Goal: Task Accomplishment & Management: Manage account settings

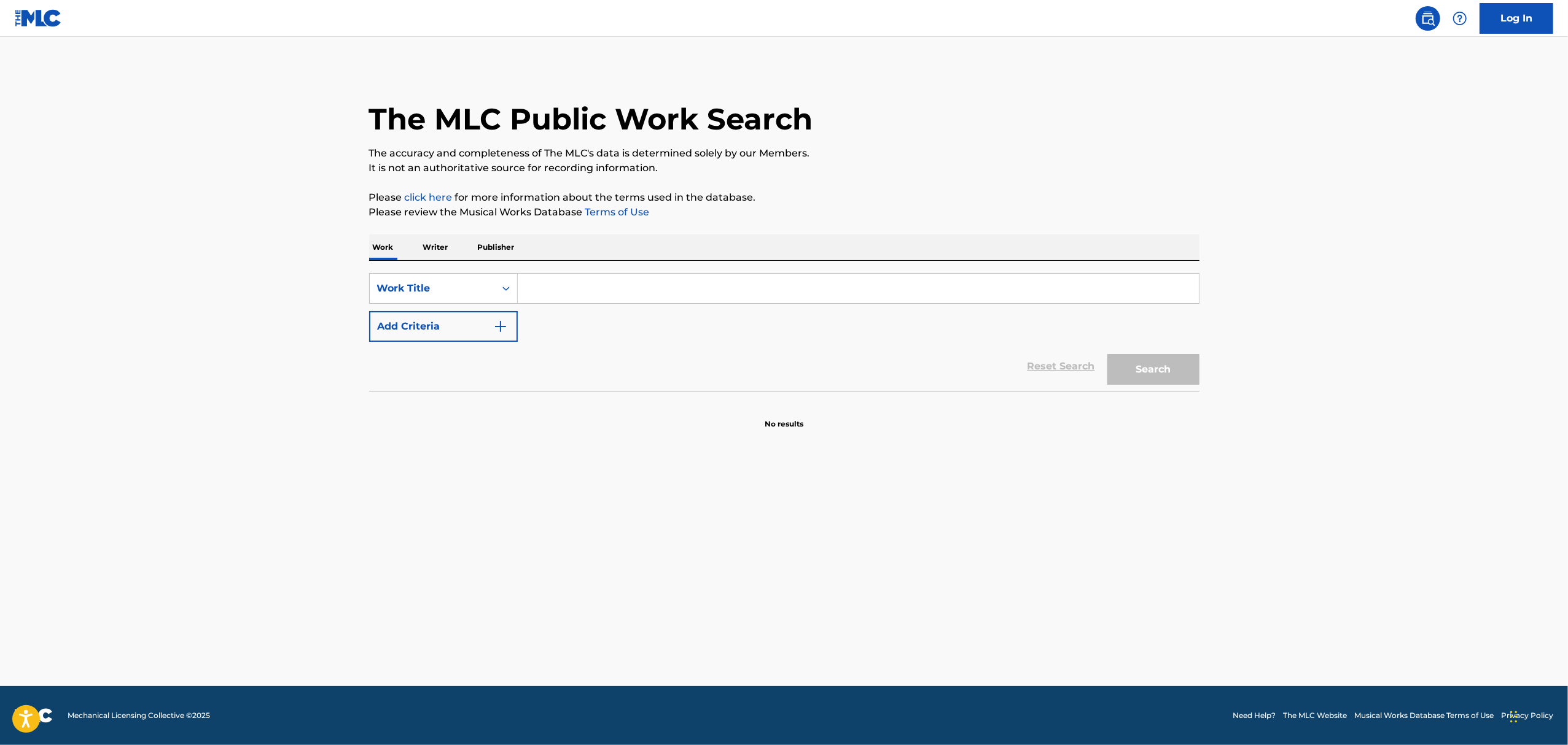
click at [549, 286] on input "Search Form" at bounding box center [857, 288] width 681 height 30
type input "mask off"
click at [490, 315] on button "Add Criteria" at bounding box center [443, 326] width 148 height 31
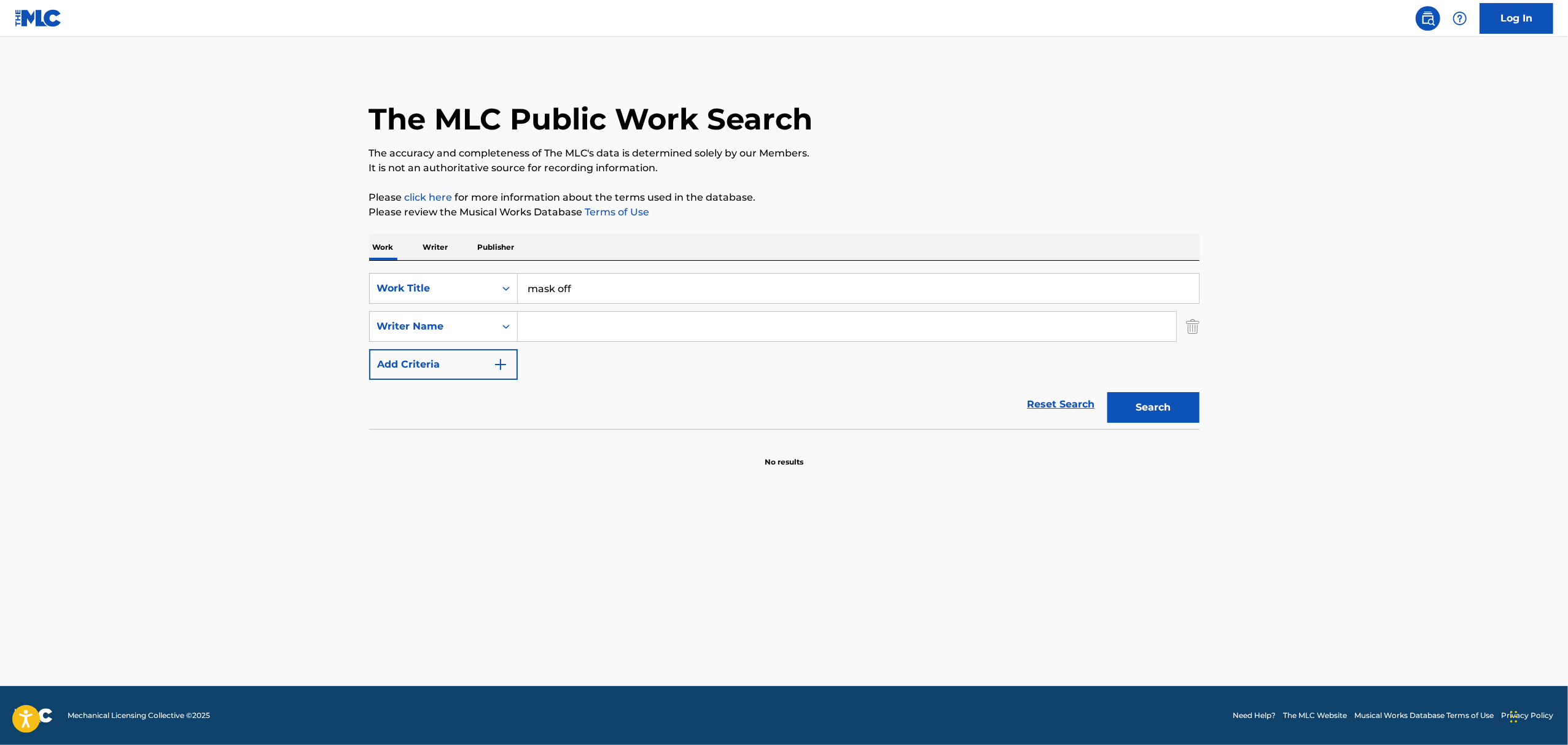
click at [558, 328] on input "Search Form" at bounding box center [846, 326] width 658 height 30
type input "[PERSON_NAME]"
click at [1107, 392] on button "Search" at bounding box center [1154, 407] width 92 height 31
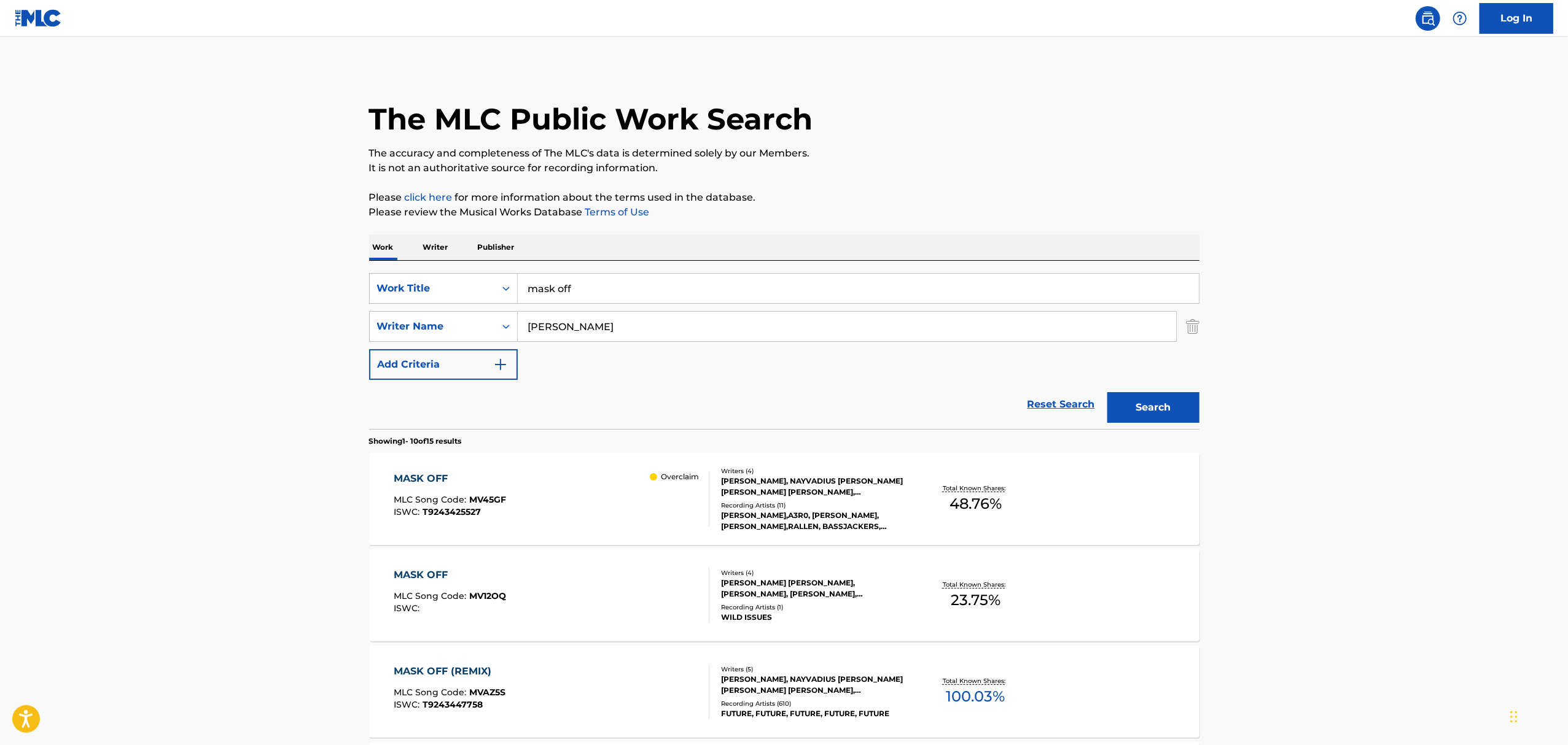
click at [647, 507] on div "MASK OFF MLC Song Code : MV45GF ISWC : T9243425527 Overclaim" at bounding box center [551, 499] width 316 height 55
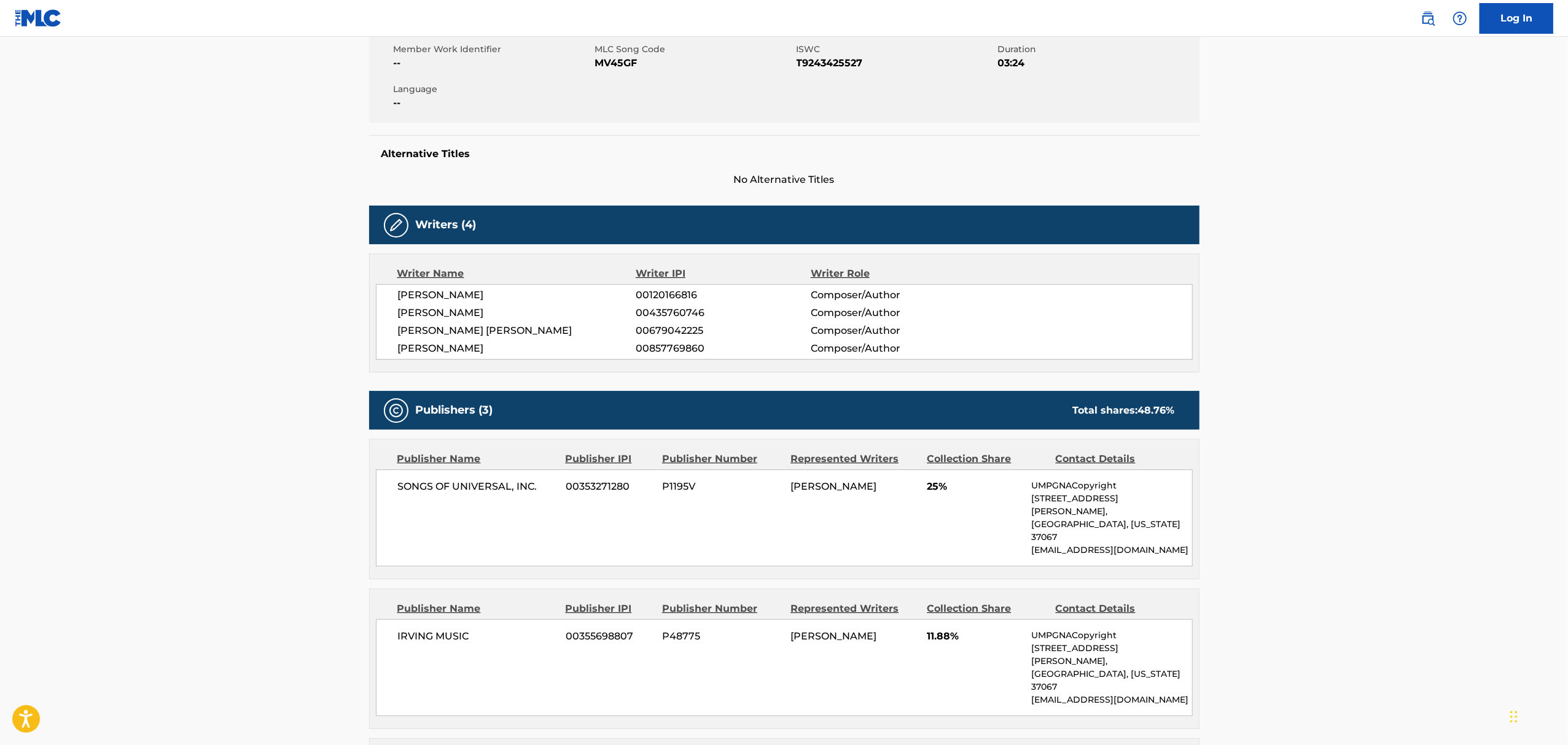
scroll to position [329, 0]
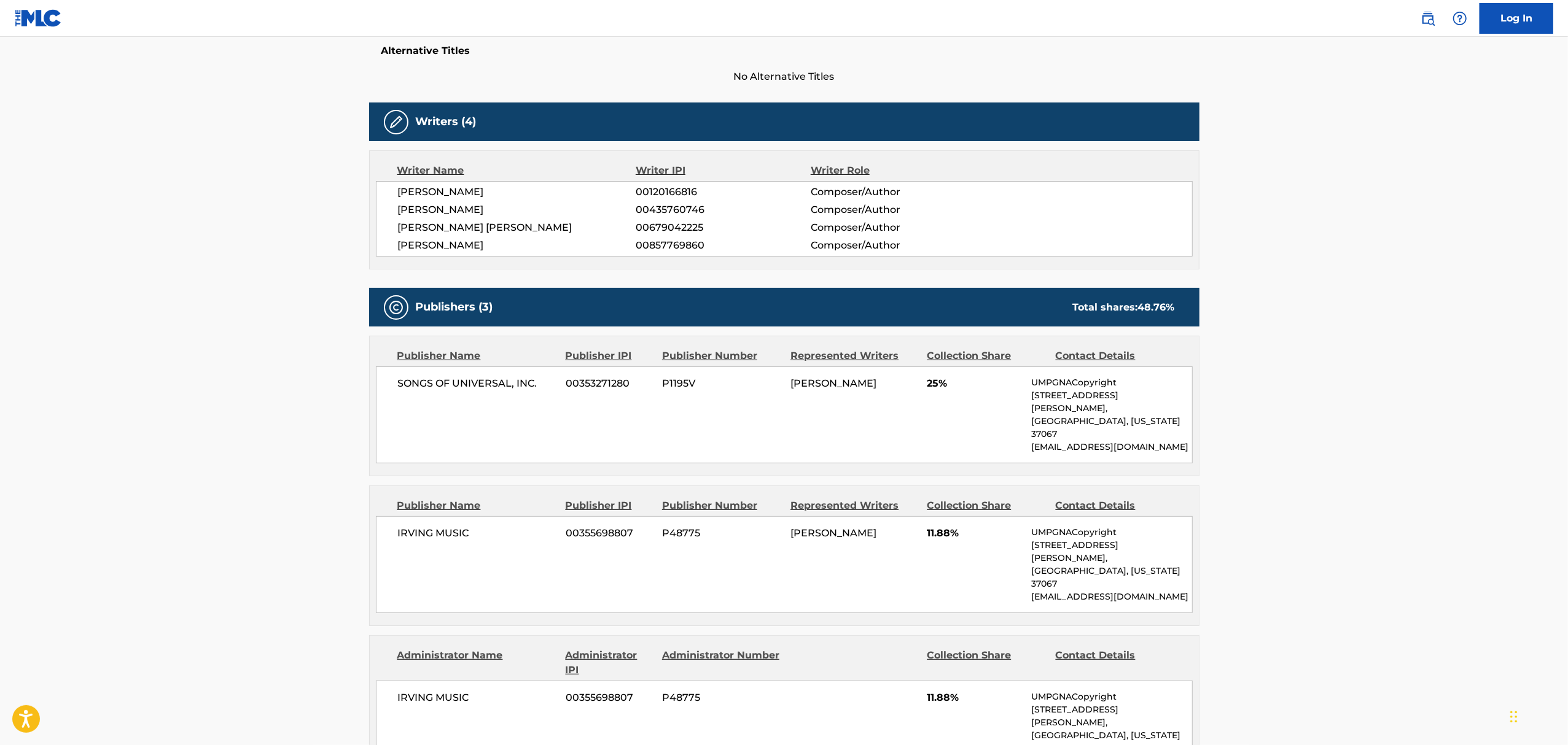
click at [543, 535] on div "IRVING MUSIC 00355698807 P48775 [PERSON_NAME] 11.88% UMPGNACopyright [STREET_AD…" at bounding box center [784, 565] width 817 height 97
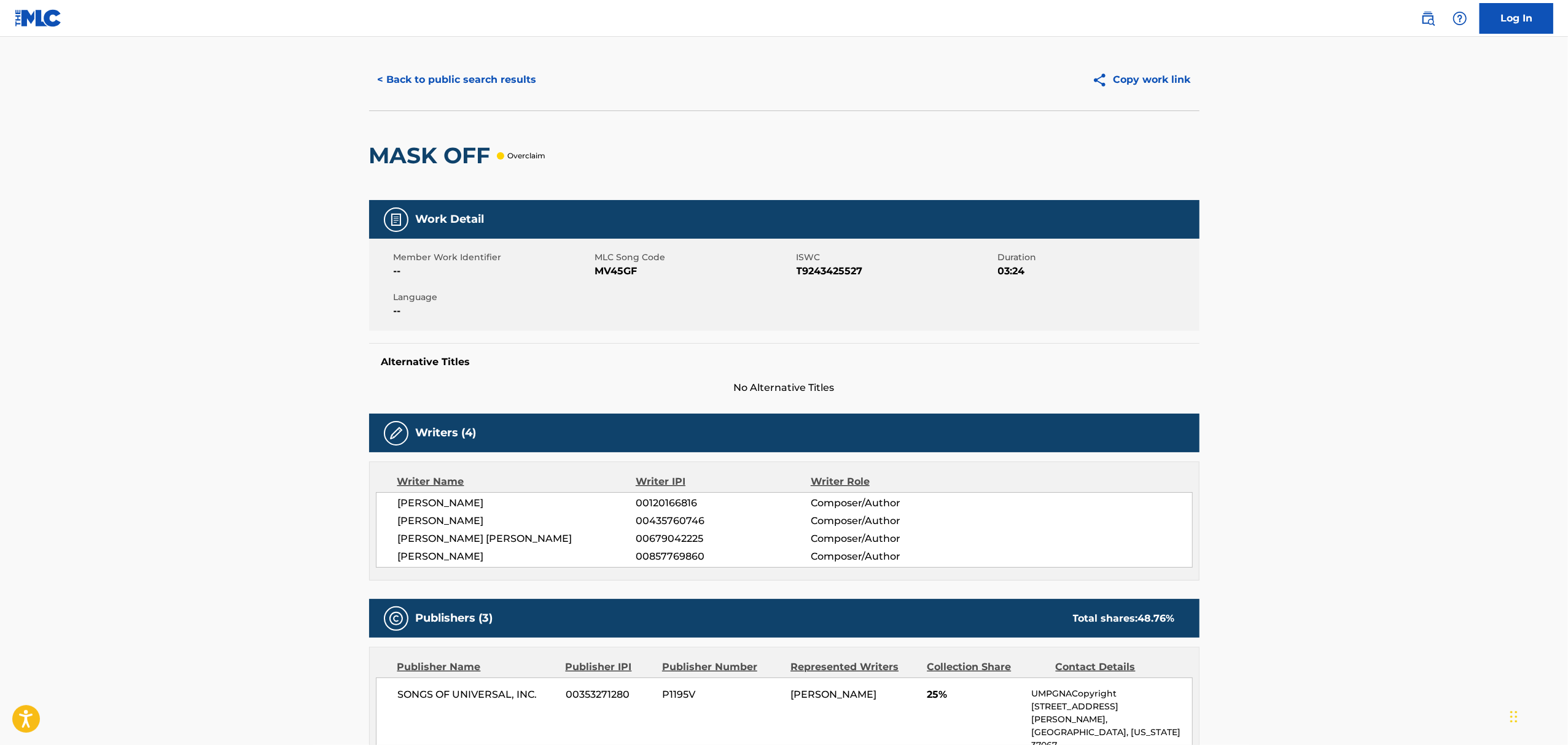
scroll to position [0, 0]
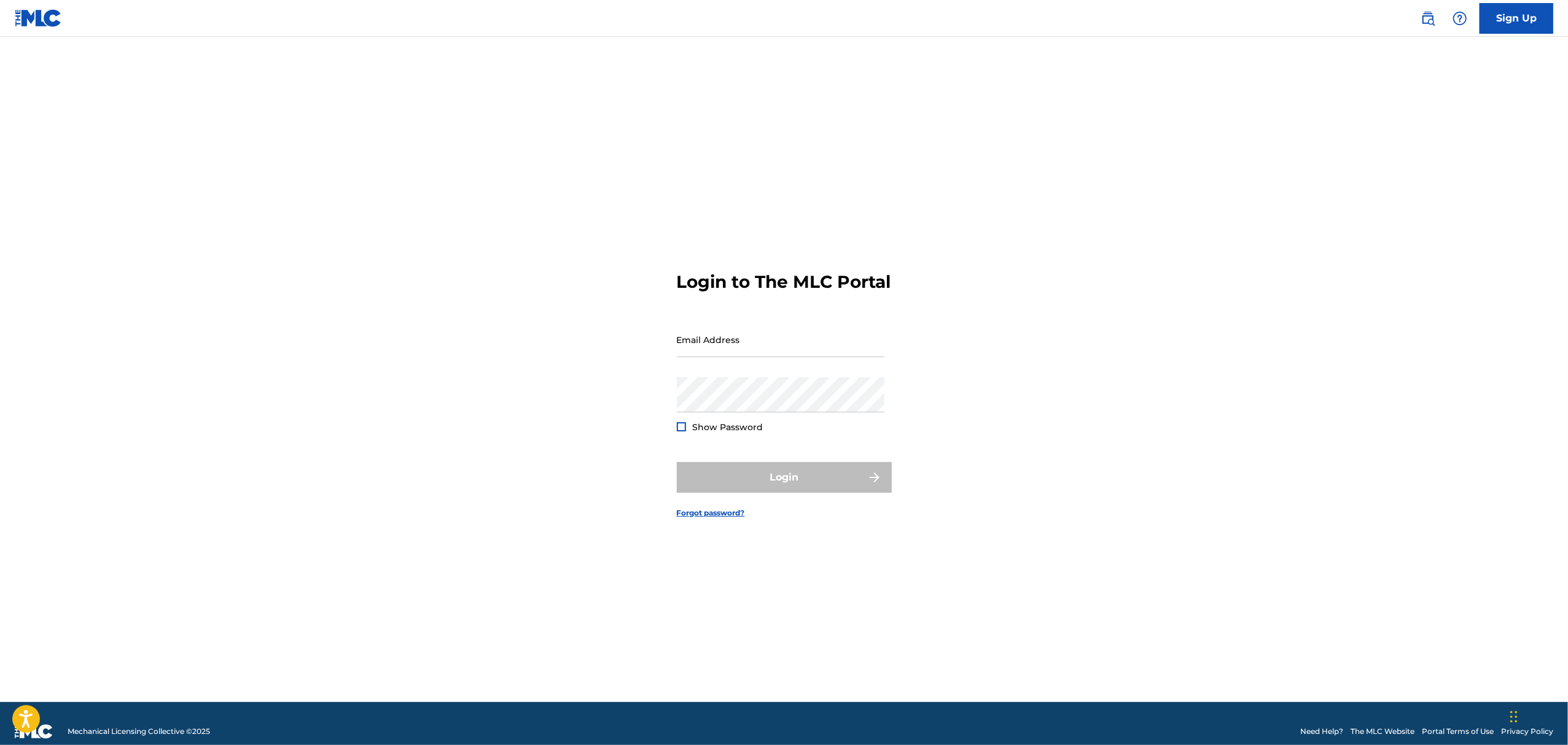
drag, startPoint x: 745, startPoint y: 357, endPoint x: 751, endPoint y: 378, distance: 21.8
click at [745, 357] on input "Email Address" at bounding box center [780, 340] width 208 height 35
type input "lindsay.bottari@umusic.com"
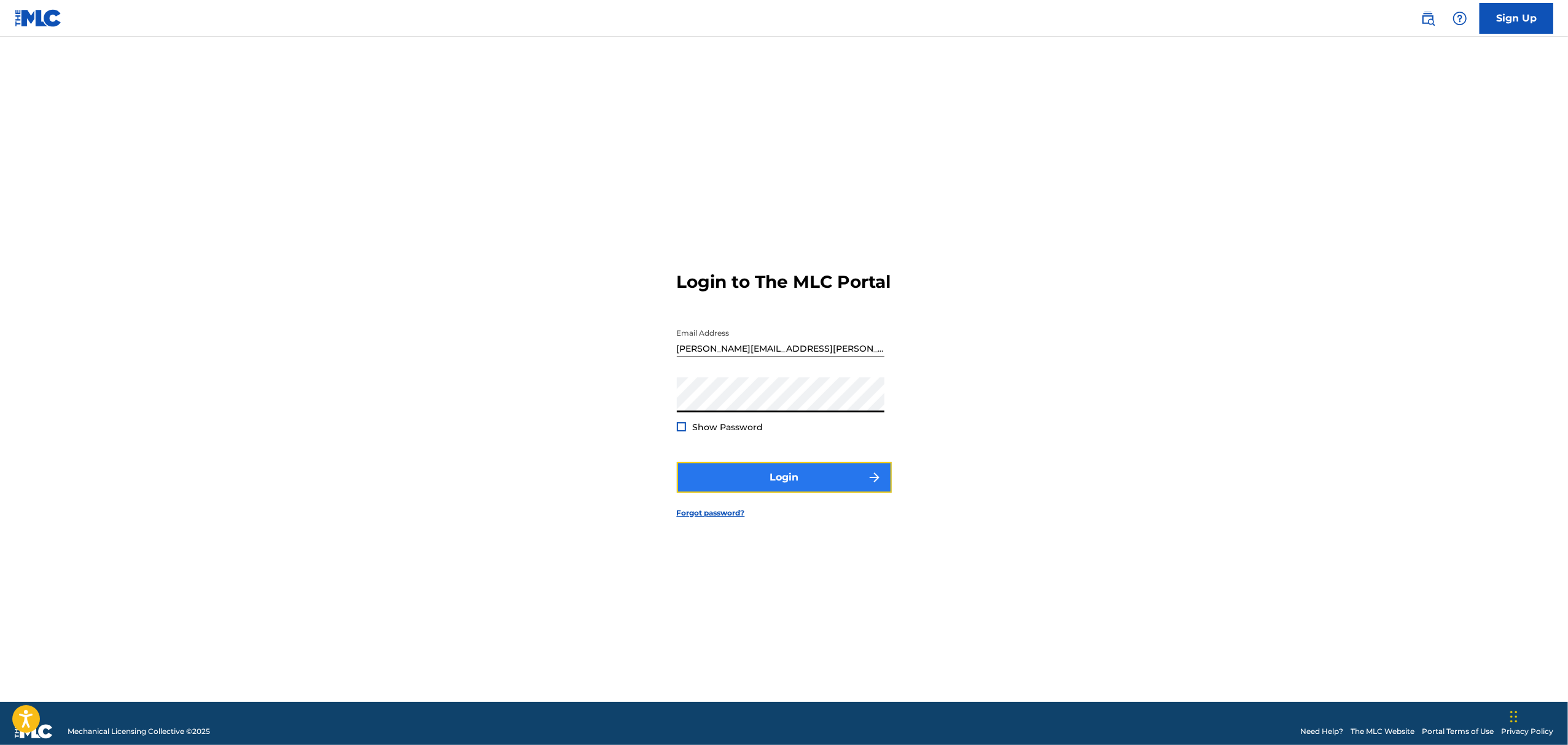
click at [836, 485] on button "Login" at bounding box center [784, 477] width 215 height 31
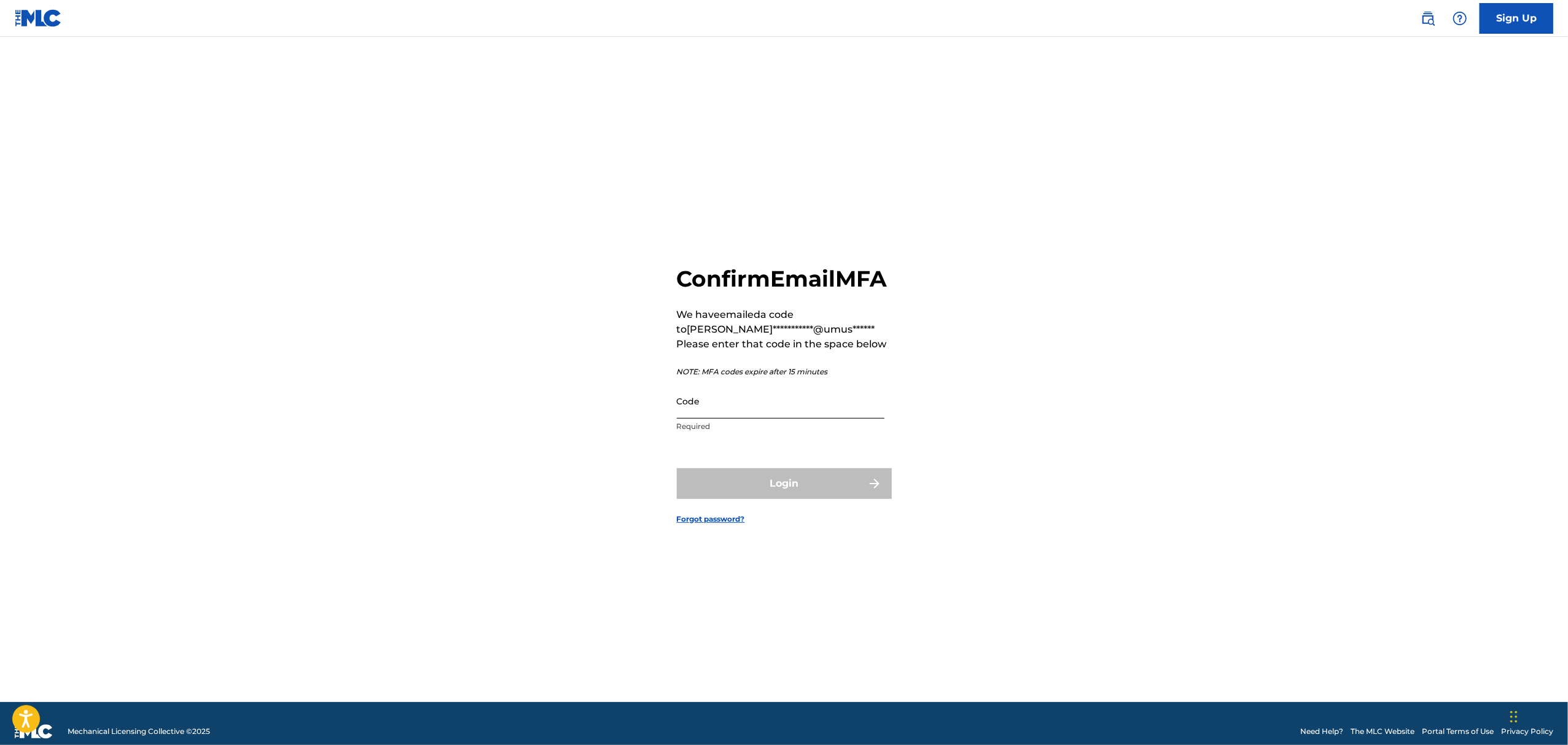
click at [838, 417] on input "Code" at bounding box center [780, 401] width 208 height 35
click at [811, 419] on input "Code" at bounding box center [780, 401] width 208 height 35
paste input "311256"
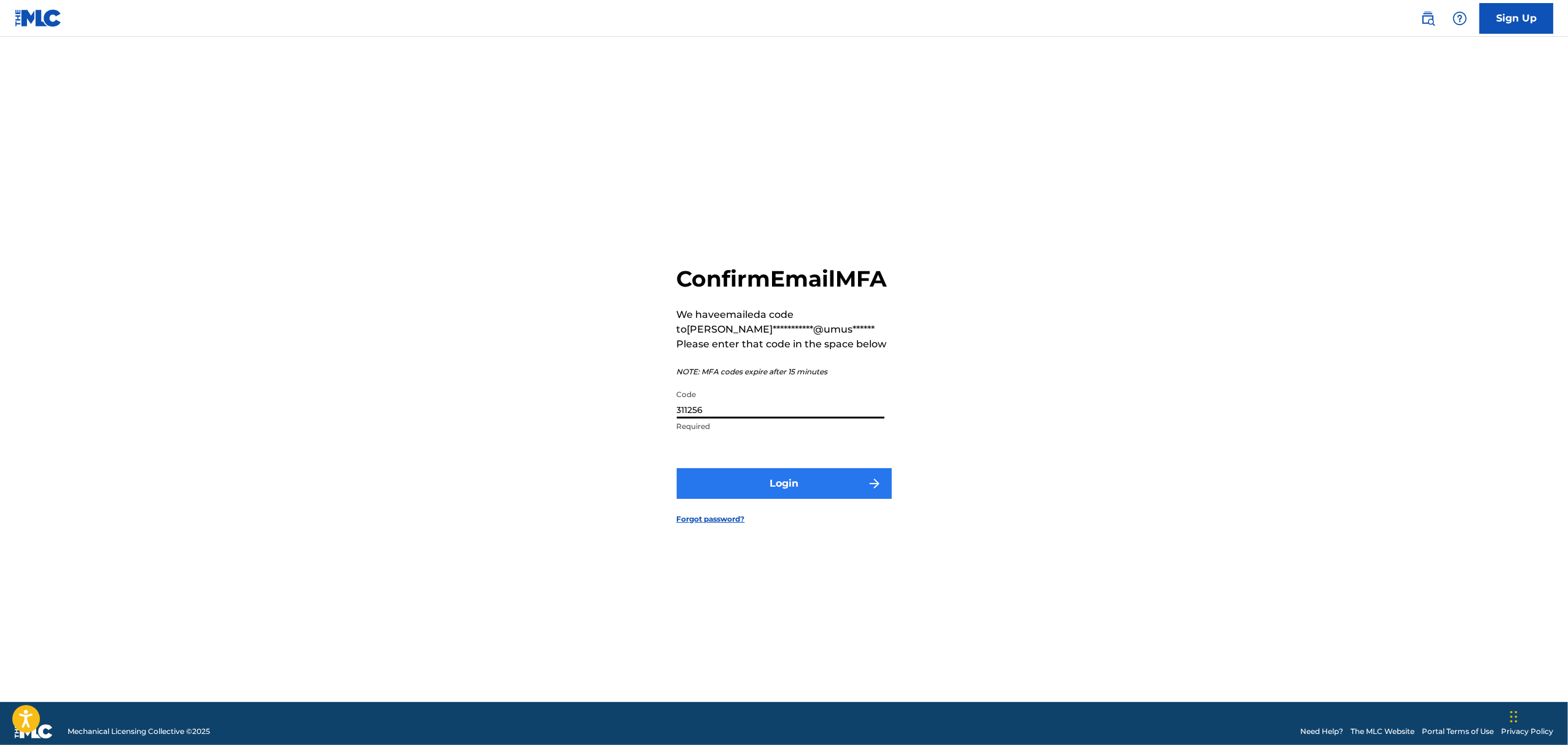
type input "311256"
click at [772, 485] on button "Login" at bounding box center [784, 484] width 215 height 31
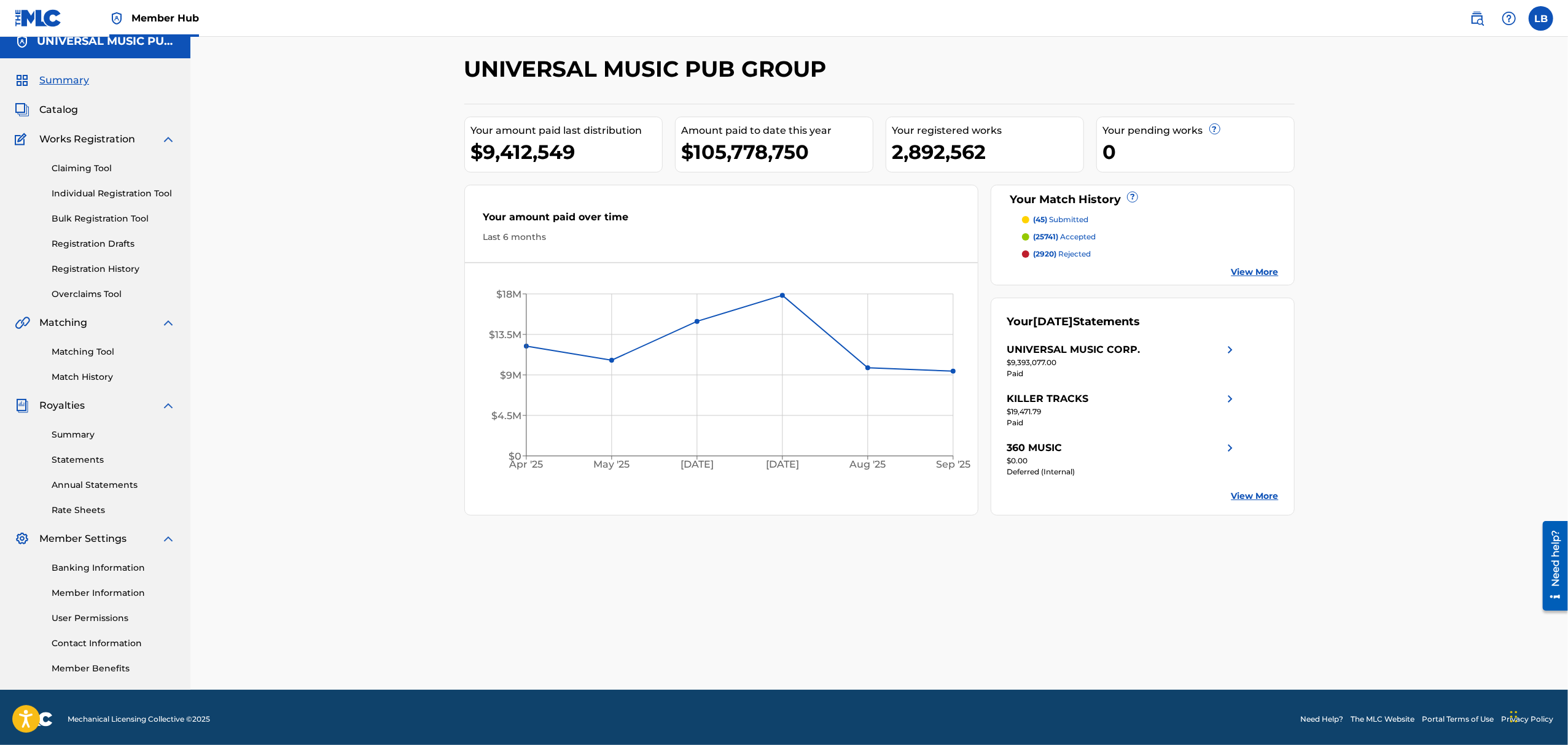
scroll to position [15, 0]
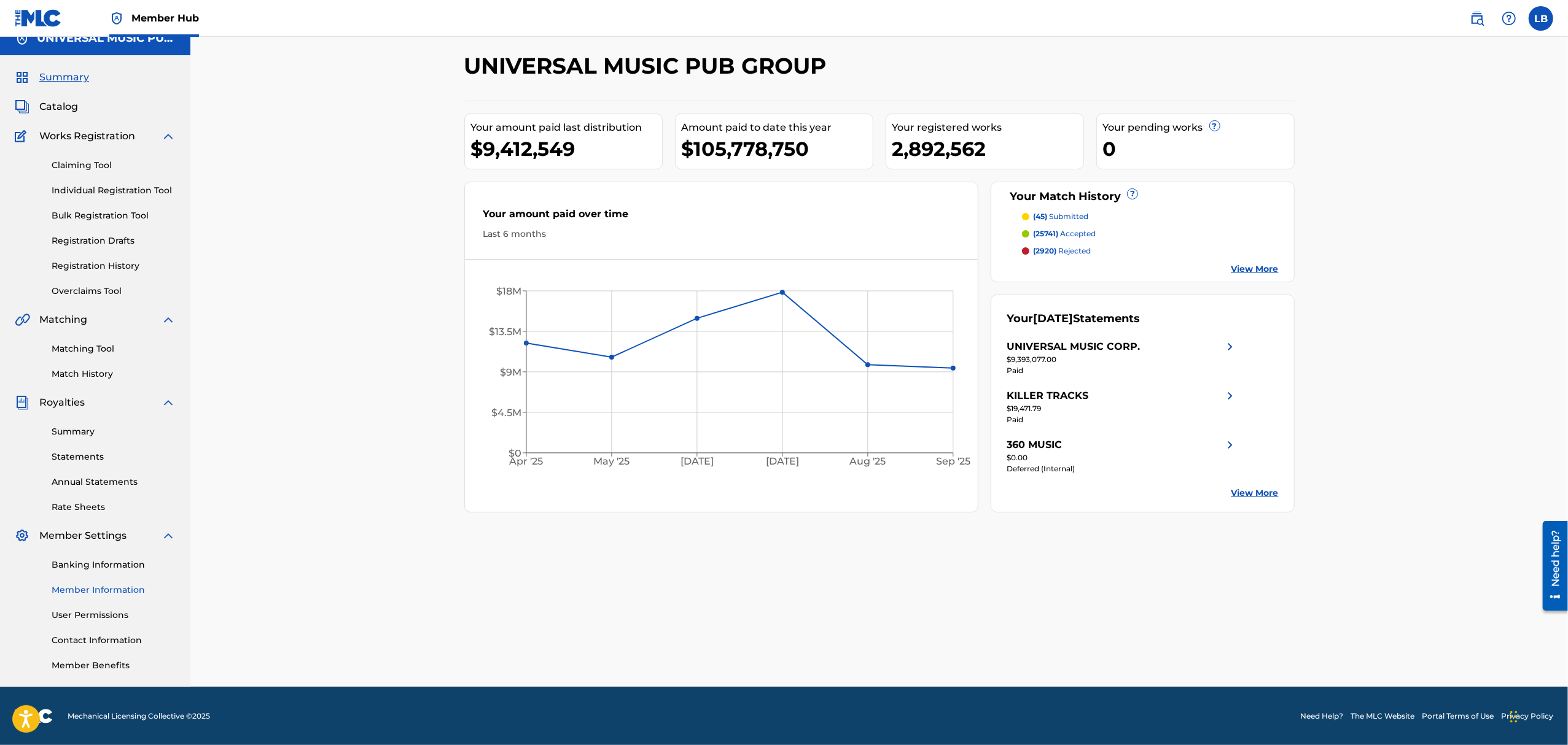
click at [86, 585] on link "Member Information" at bounding box center [114, 590] width 124 height 13
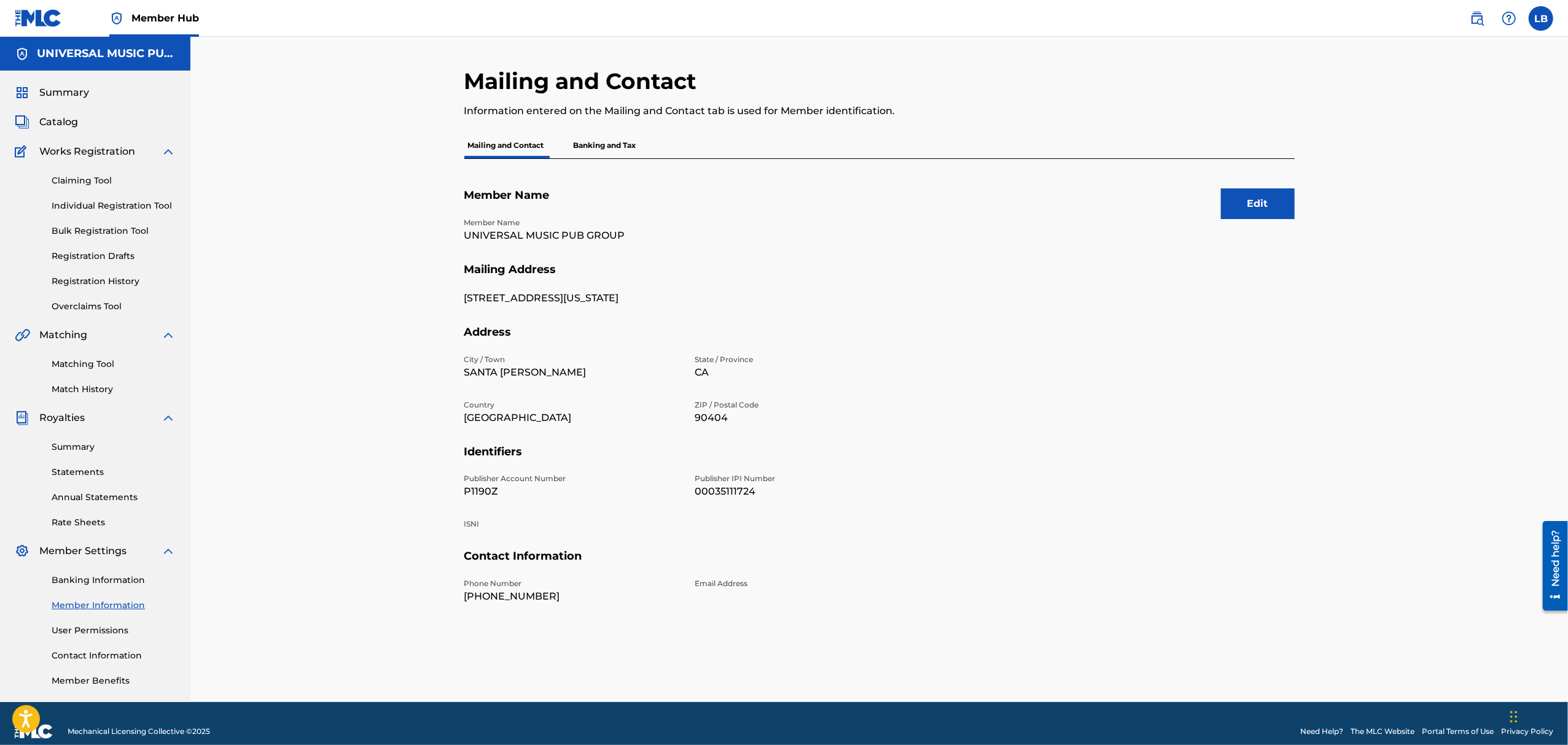
scroll to position [15, 0]
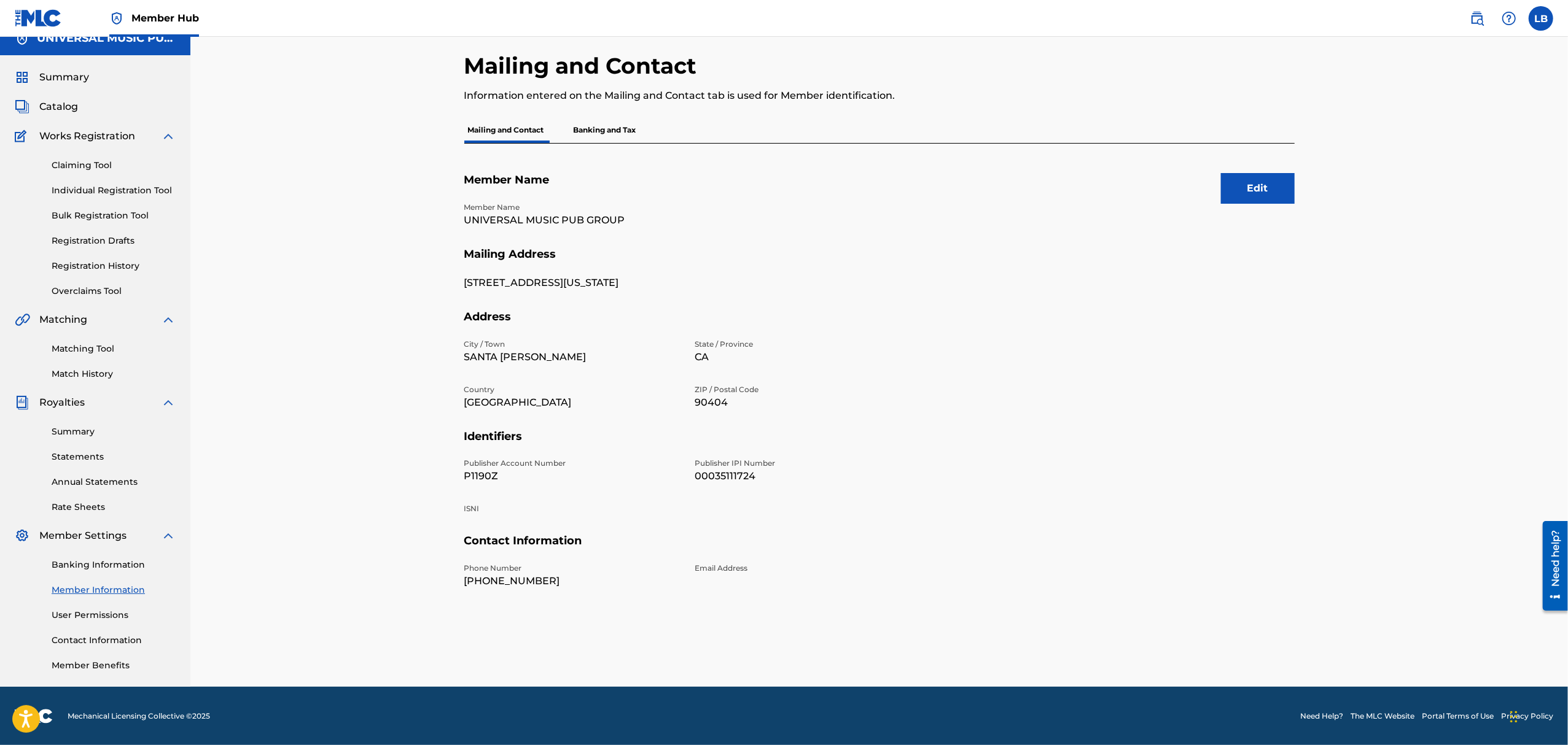
click at [97, 96] on div "Summary Catalog Works Registration Claiming Tool Individual Registration Tool B…" at bounding box center [95, 371] width 190 height 631
click at [95, 89] on div "Summary Catalog Works Registration Claiming Tool Individual Registration Tool B…" at bounding box center [95, 371] width 190 height 631
click at [69, 72] on span "Summary" at bounding box center [64, 76] width 50 height 14
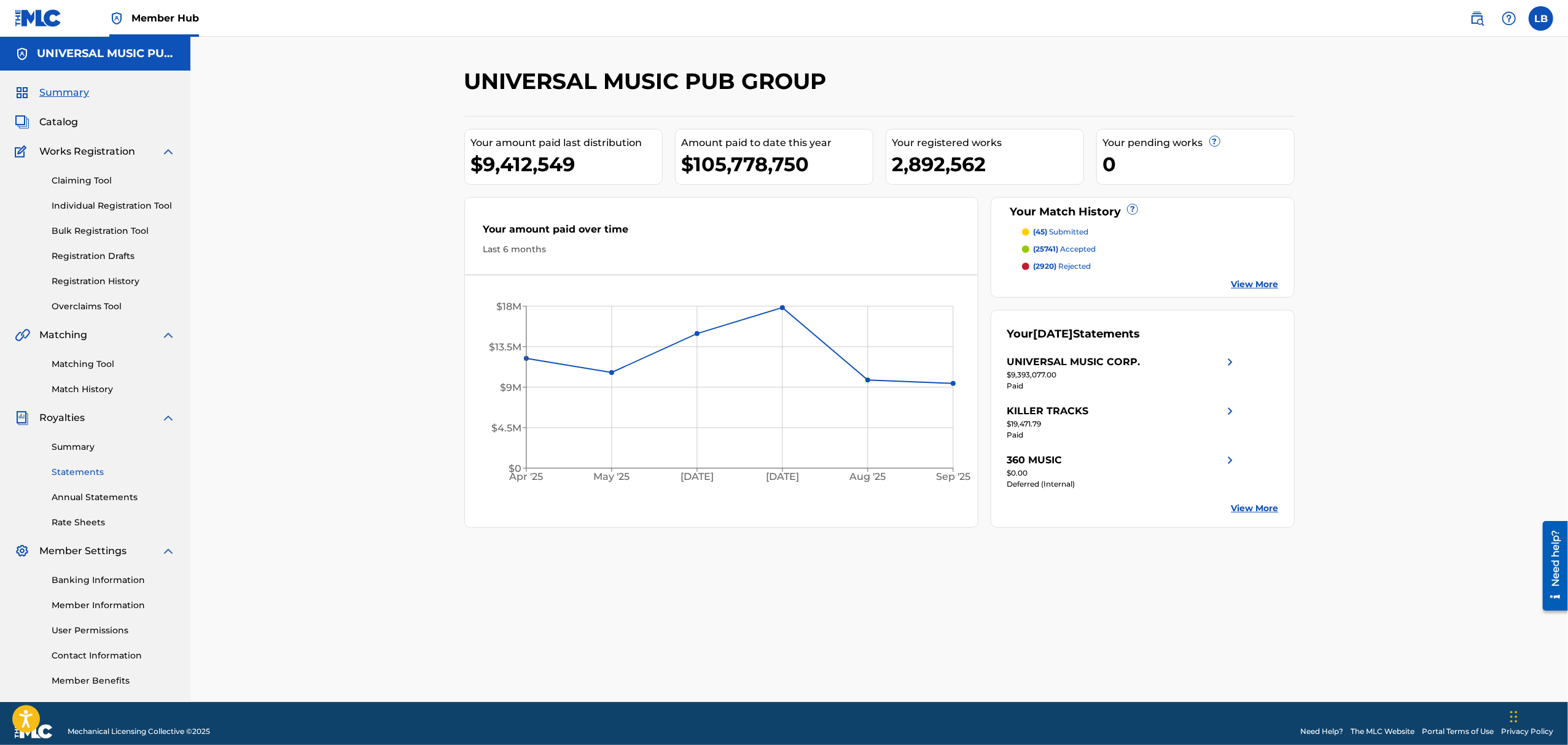
click at [96, 475] on link "Statements" at bounding box center [114, 472] width 124 height 13
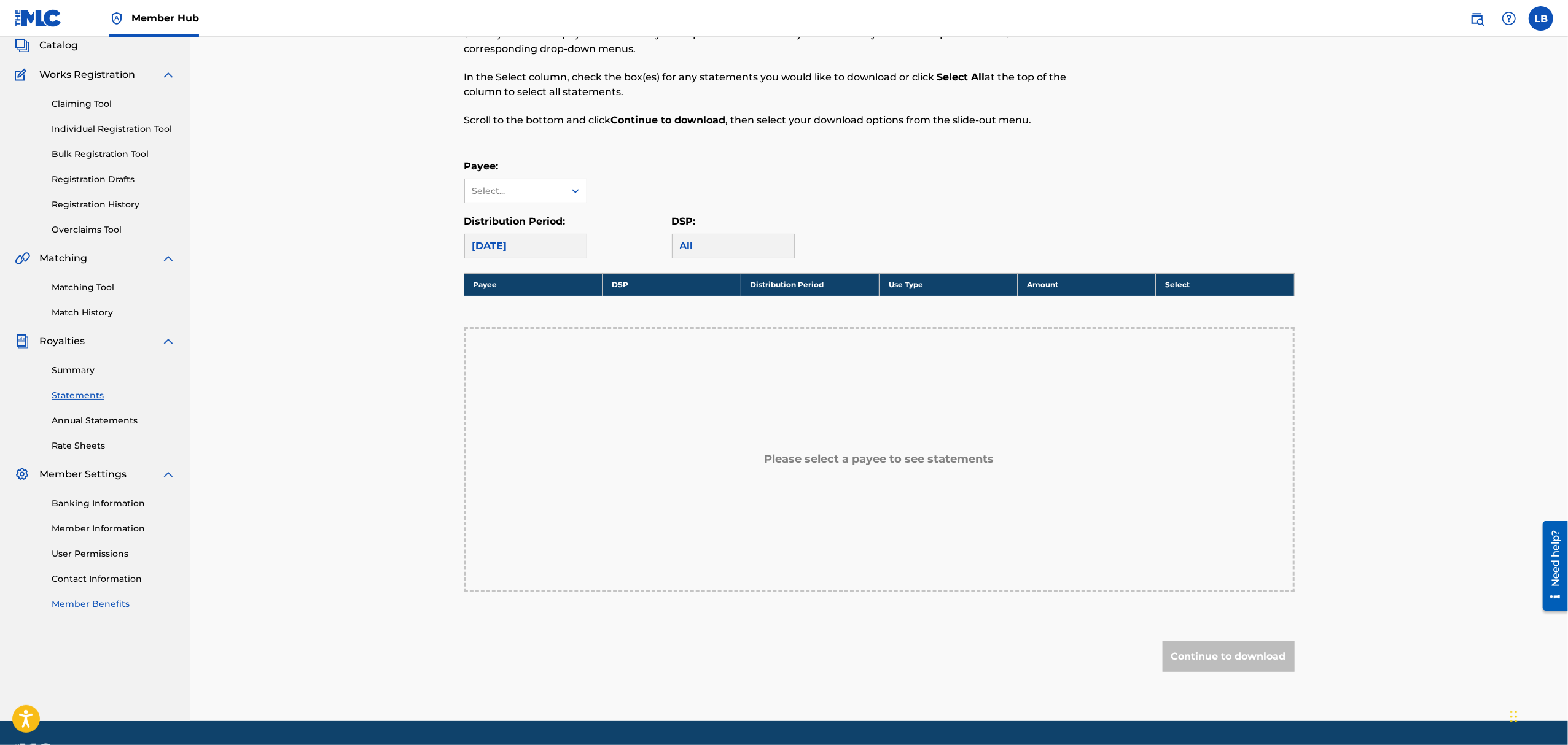
scroll to position [112, 0]
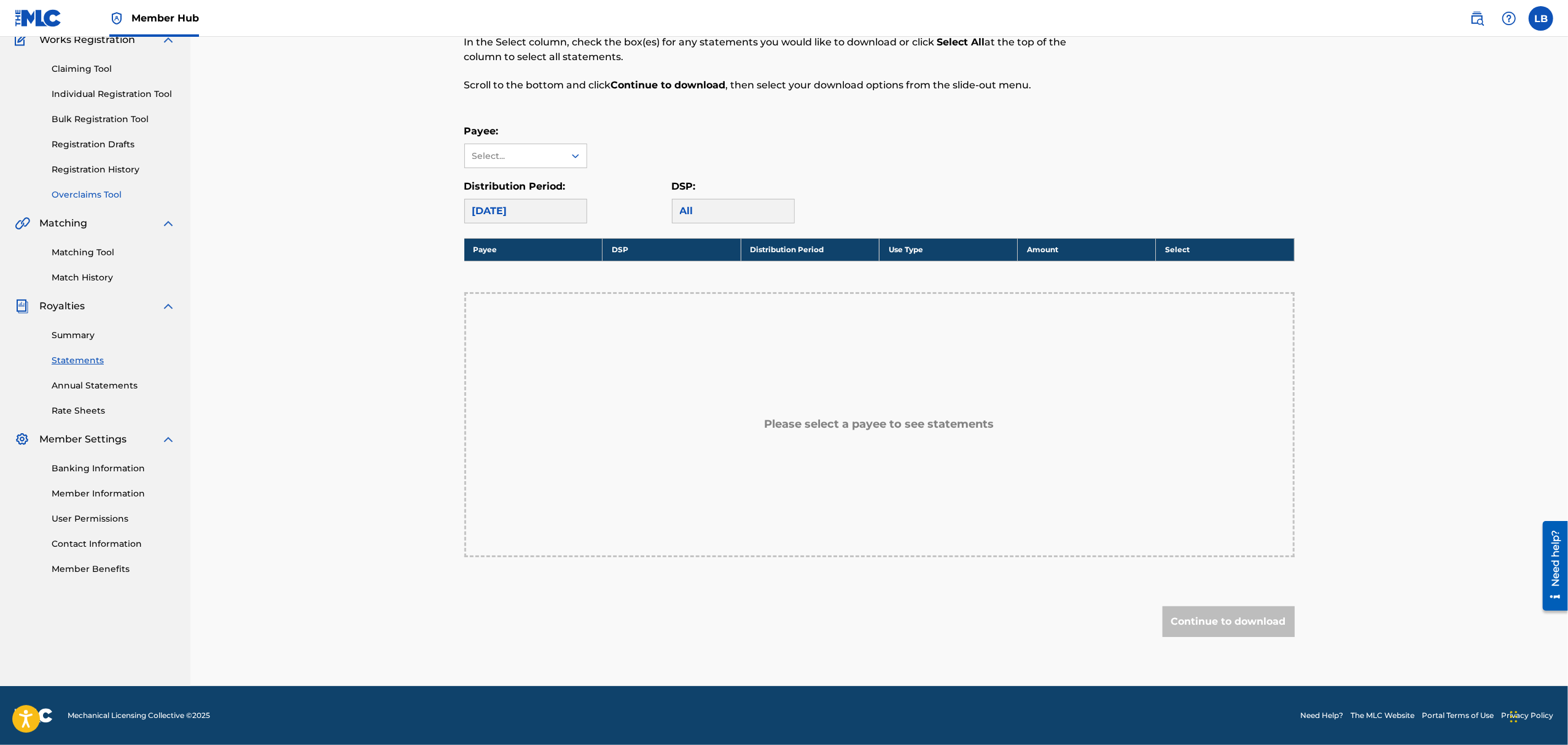
click at [91, 189] on link "Overclaims Tool" at bounding box center [114, 195] width 124 height 13
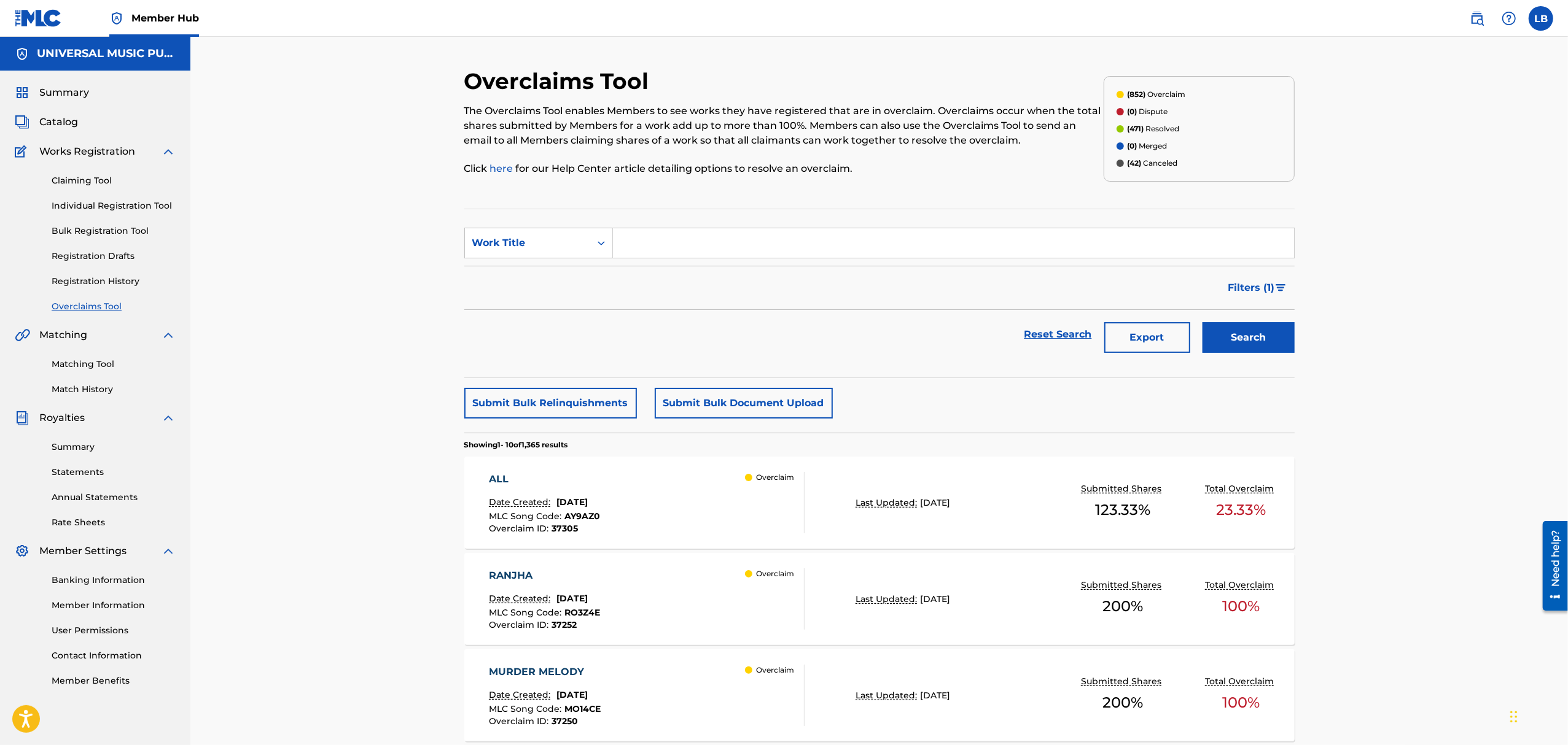
click at [45, 140] on div "Summary Catalog Works Registration Claiming Tool Individual Registration Tool B…" at bounding box center [95, 386] width 190 height 631
click at [55, 126] on span "Catalog" at bounding box center [58, 122] width 39 height 14
